Goal: Task Accomplishment & Management: Complete application form

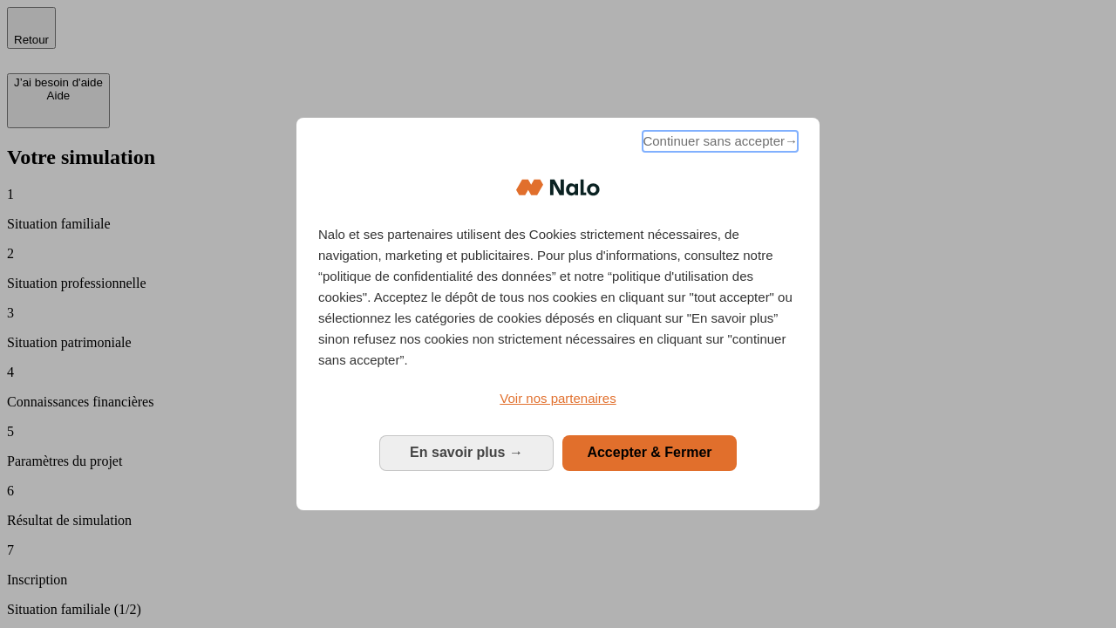
click at [719, 144] on span "Continuer sans accepter →" at bounding box center [720, 141] width 155 height 21
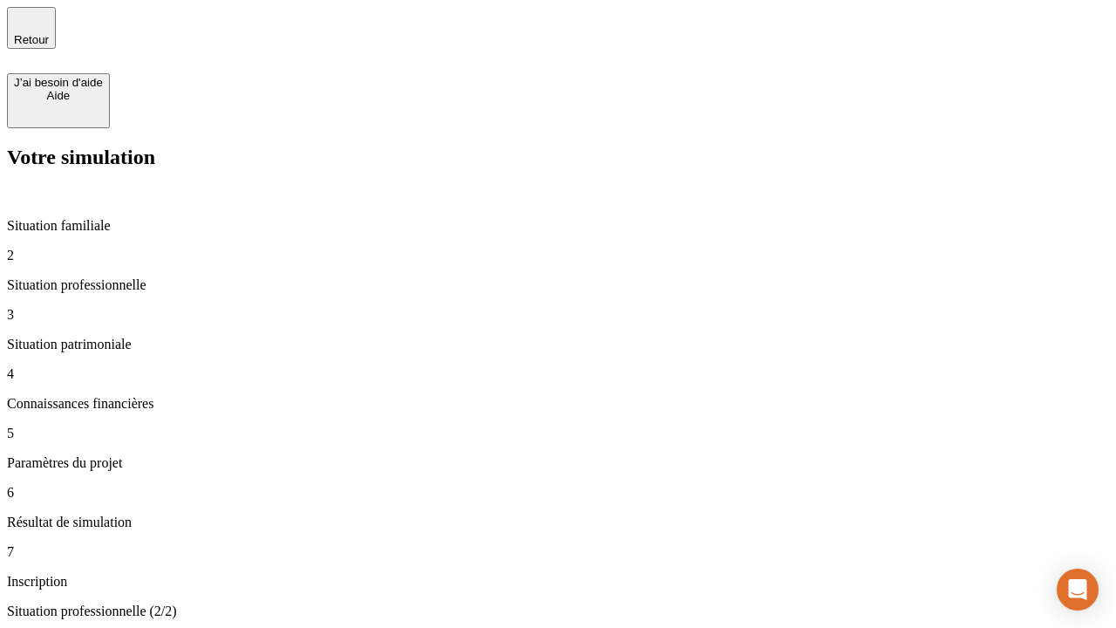
type input "30 000"
type input "0"
type input "1 000"
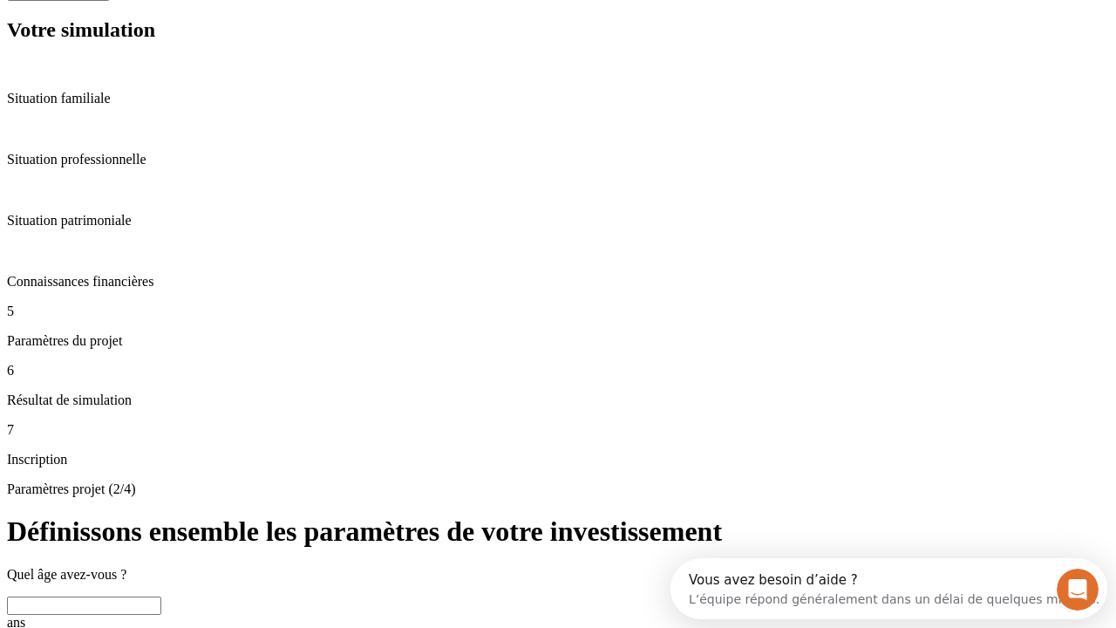
scroll to position [61, 0]
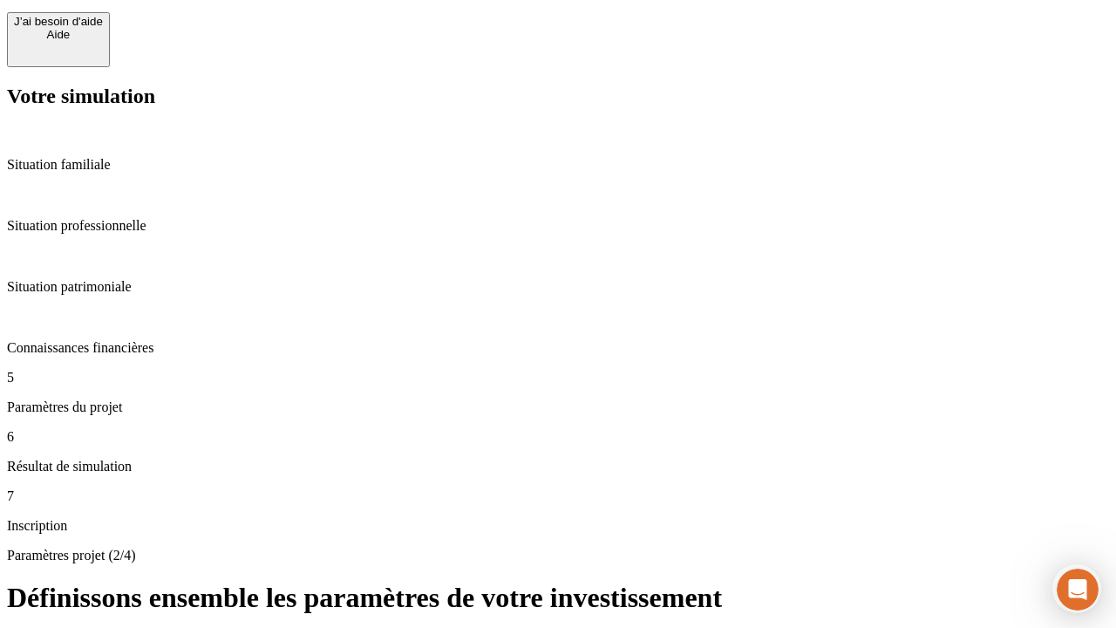
type input "40"
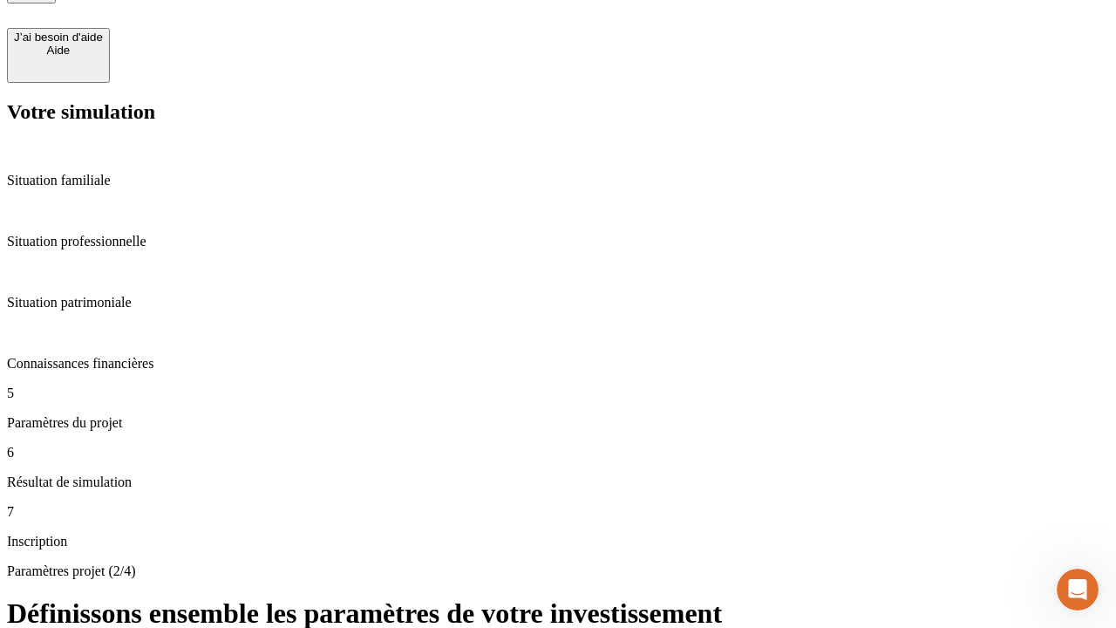
type input "200 000"
type input "640"
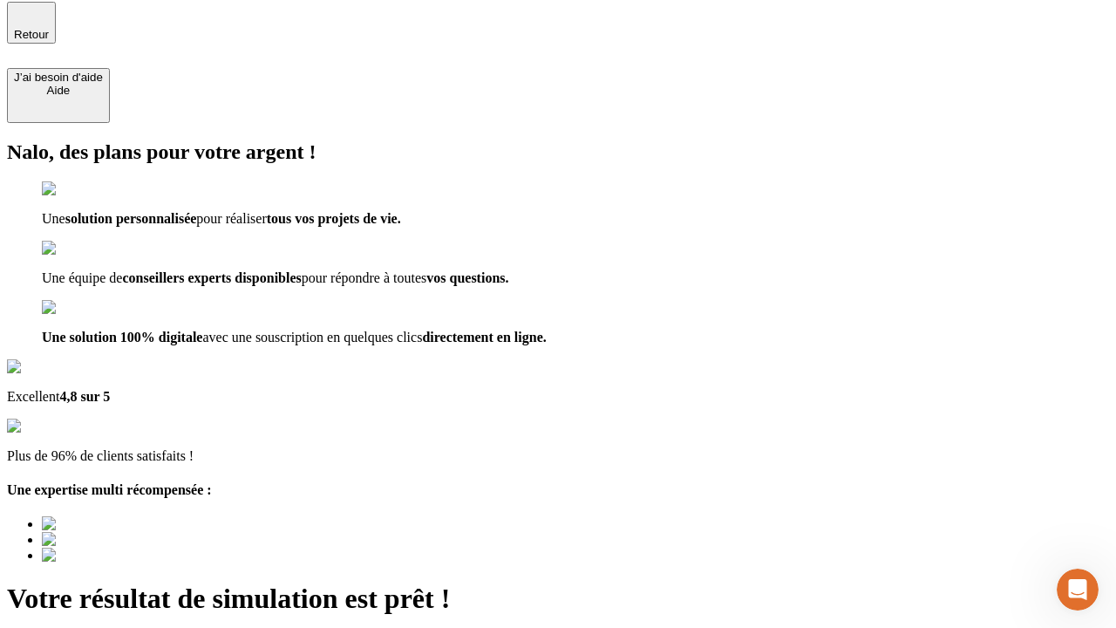
type input "[EMAIL_ADDRESS][DOMAIN_NAME]"
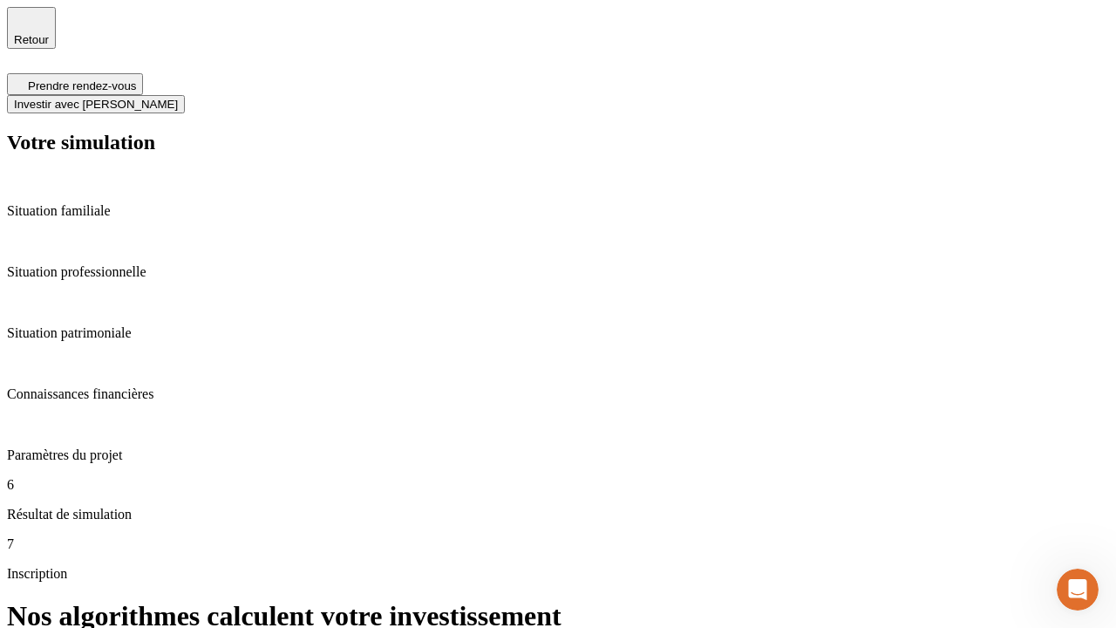
scroll to position [7, 0]
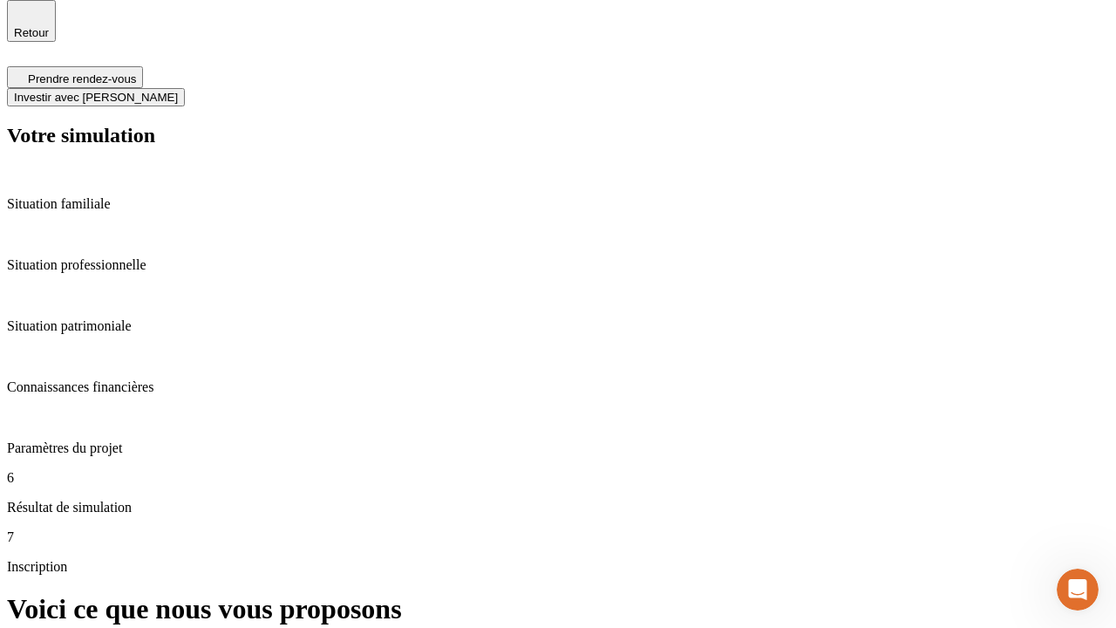
click at [178, 91] on span "Investir avec [PERSON_NAME]" at bounding box center [96, 97] width 164 height 13
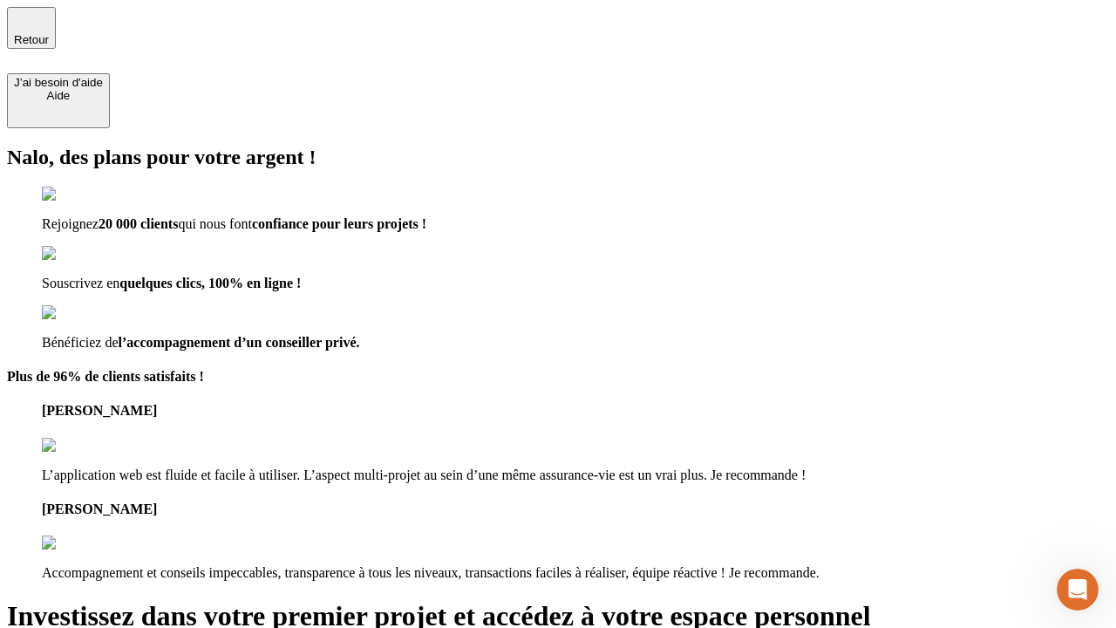
type input "[PERSON_NAME][EMAIL_ADDRESS][DOMAIN_NAME]"
